Goal: Information Seeking & Learning: Learn about a topic

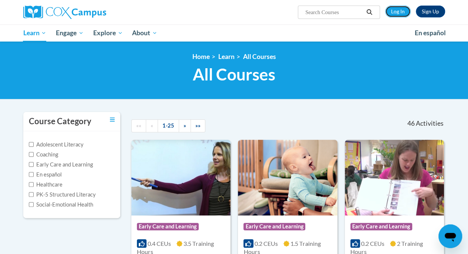
click at [402, 11] on link "Log In" at bounding box center [399, 12] width 26 height 12
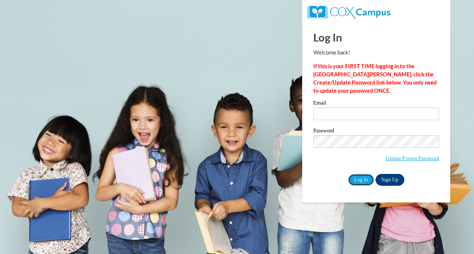
click at [357, 177] on input "Log In" at bounding box center [361, 180] width 26 height 12
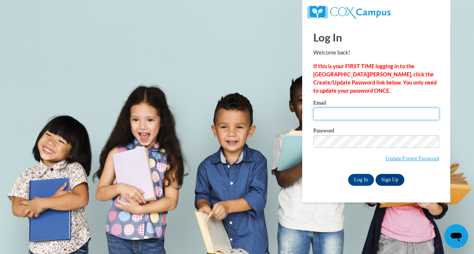
type input "jsteinbo@kusd.edu"
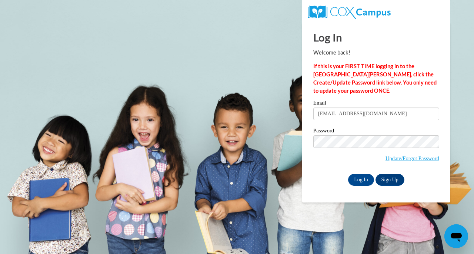
click at [342, 116] on input "jsteinbo@kusd.edu" at bounding box center [376, 113] width 126 height 13
click at [358, 178] on input "Log In" at bounding box center [361, 180] width 26 height 12
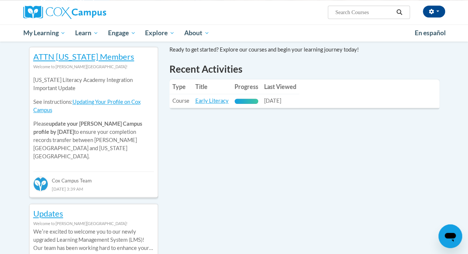
scroll to position [243, 0]
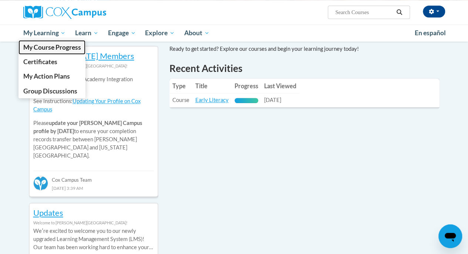
click at [53, 47] on span "My Course Progress" at bounding box center [52, 47] width 58 height 8
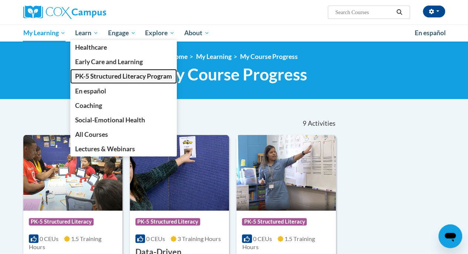
click at [83, 74] on span "PK-5 Structured Literacy Program" at bounding box center [123, 76] width 97 height 8
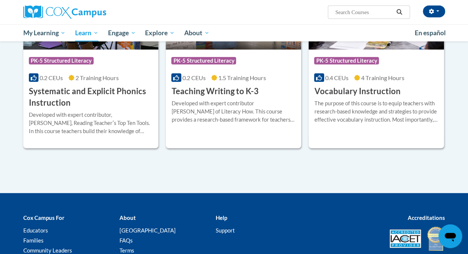
scroll to position [873, 0]
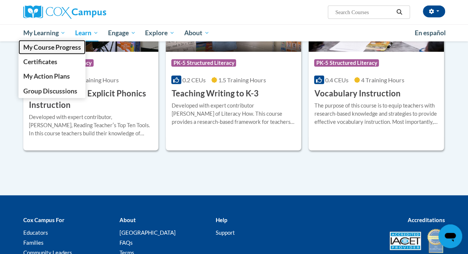
click at [49, 50] on span "My Course Progress" at bounding box center [52, 47] width 58 height 8
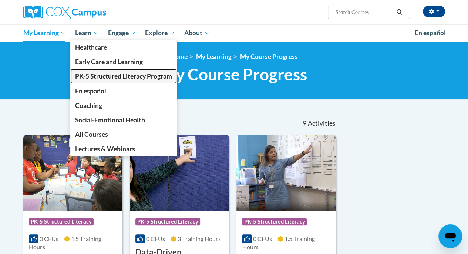
click at [90, 77] on span "PK-5 Structured Literacy Program" at bounding box center [123, 76] width 97 height 8
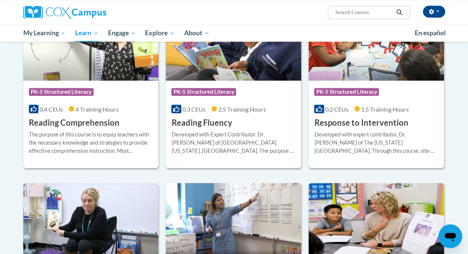
scroll to position [666, 0]
